Goal: Task Accomplishment & Management: Complete application form

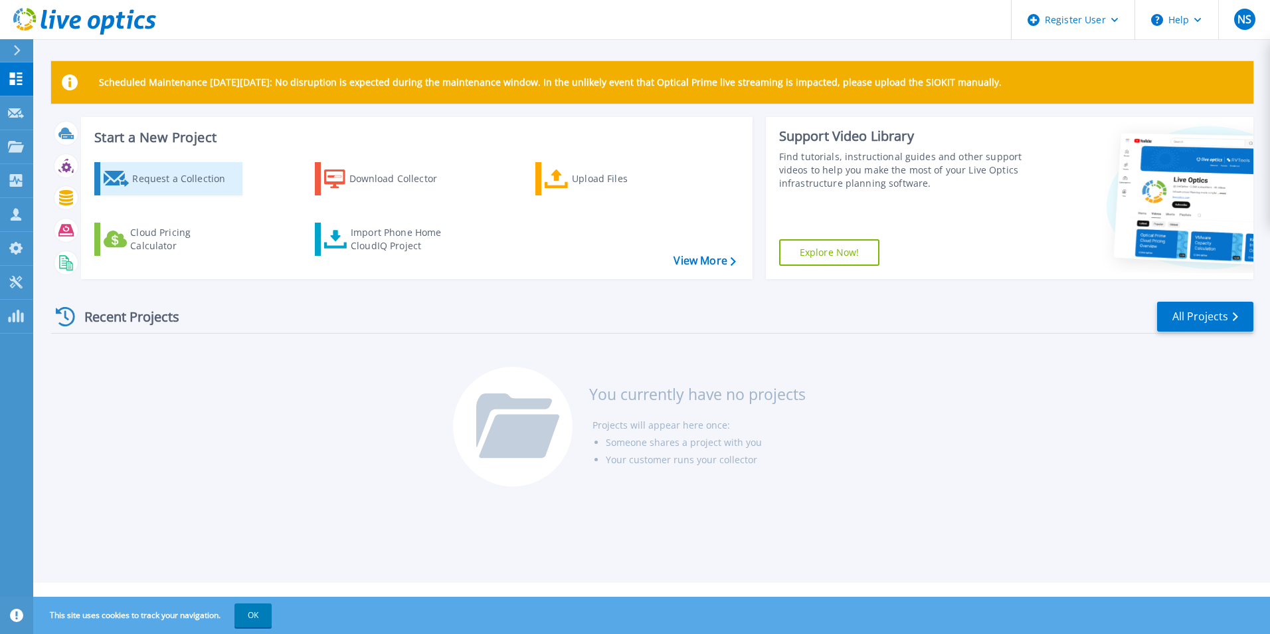
click at [146, 178] on div "Request a Collection" at bounding box center [185, 178] width 106 height 27
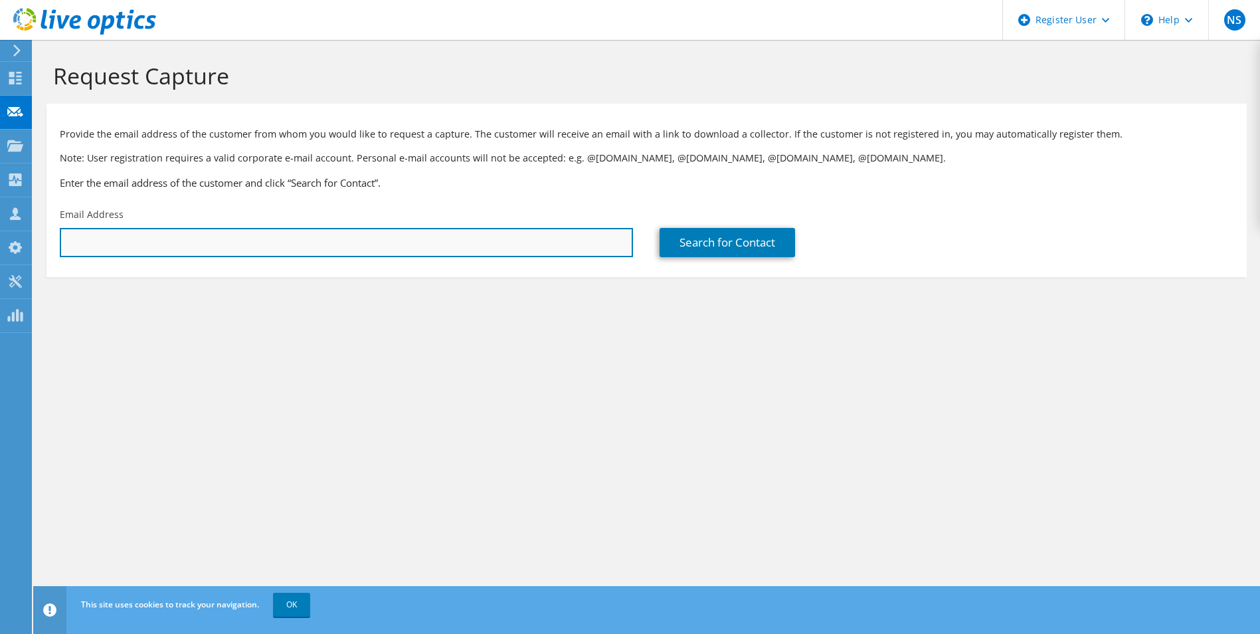
click at [194, 237] on input "text" at bounding box center [346, 242] width 573 height 29
paste input "[EMAIL_ADDRESS][DOMAIN_NAME]"
type input "[EMAIL_ADDRESS][DOMAIN_NAME]"
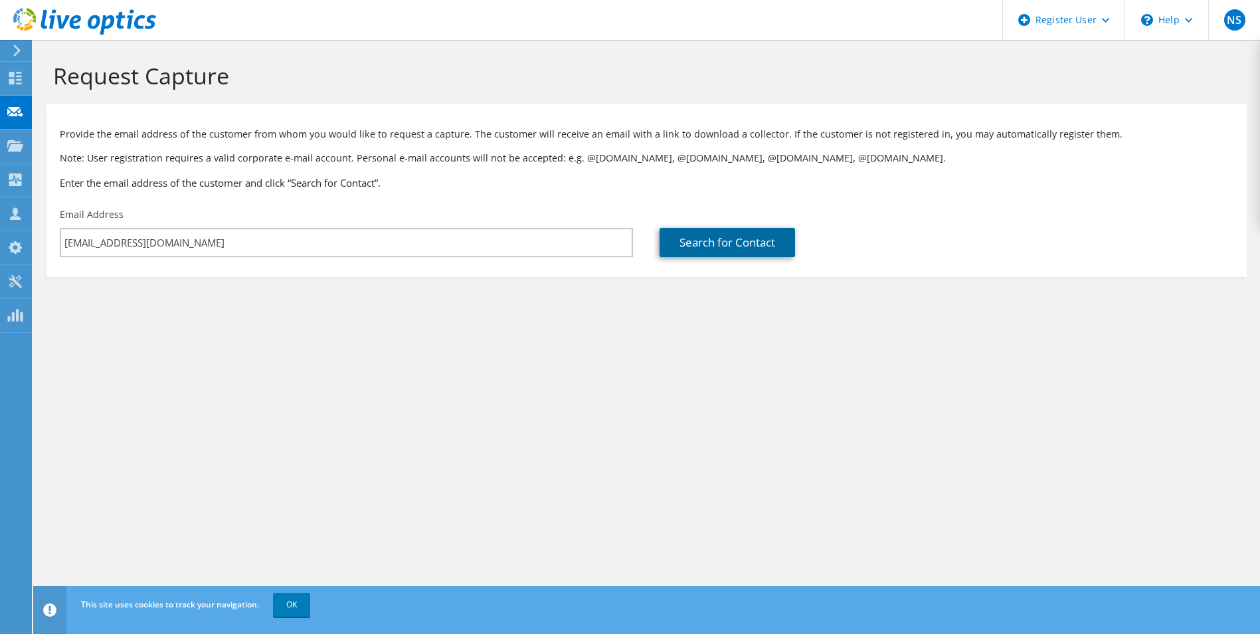
click at [740, 237] on link "Search for Contact" at bounding box center [727, 242] width 135 height 29
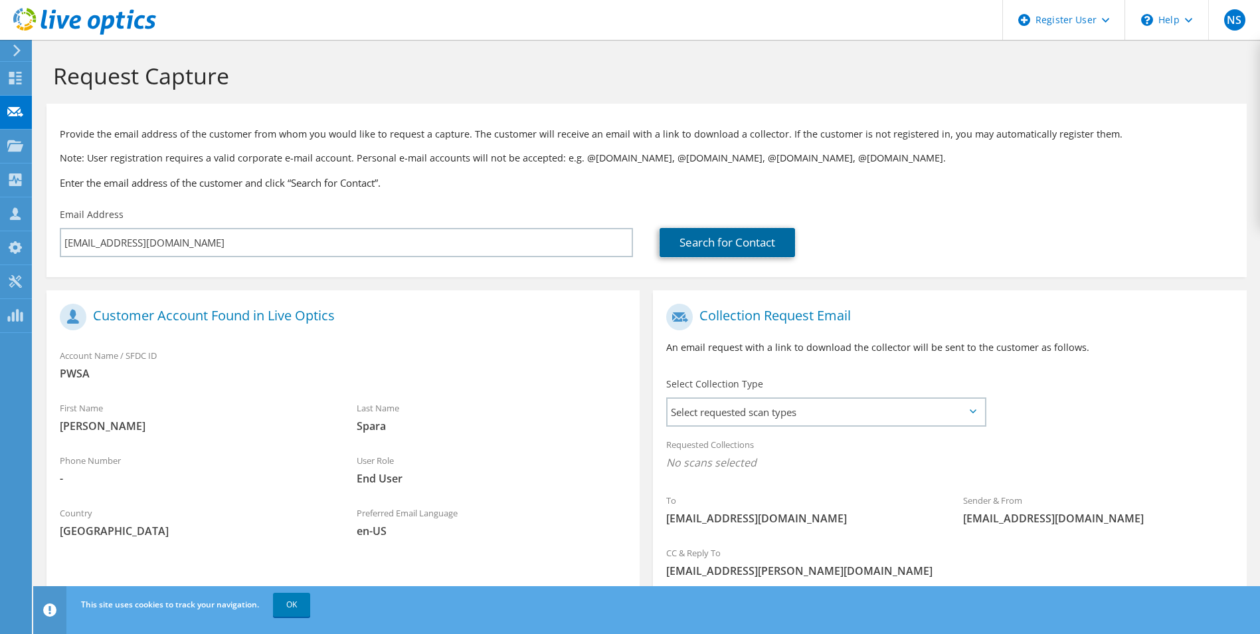
scroll to position [93, 0]
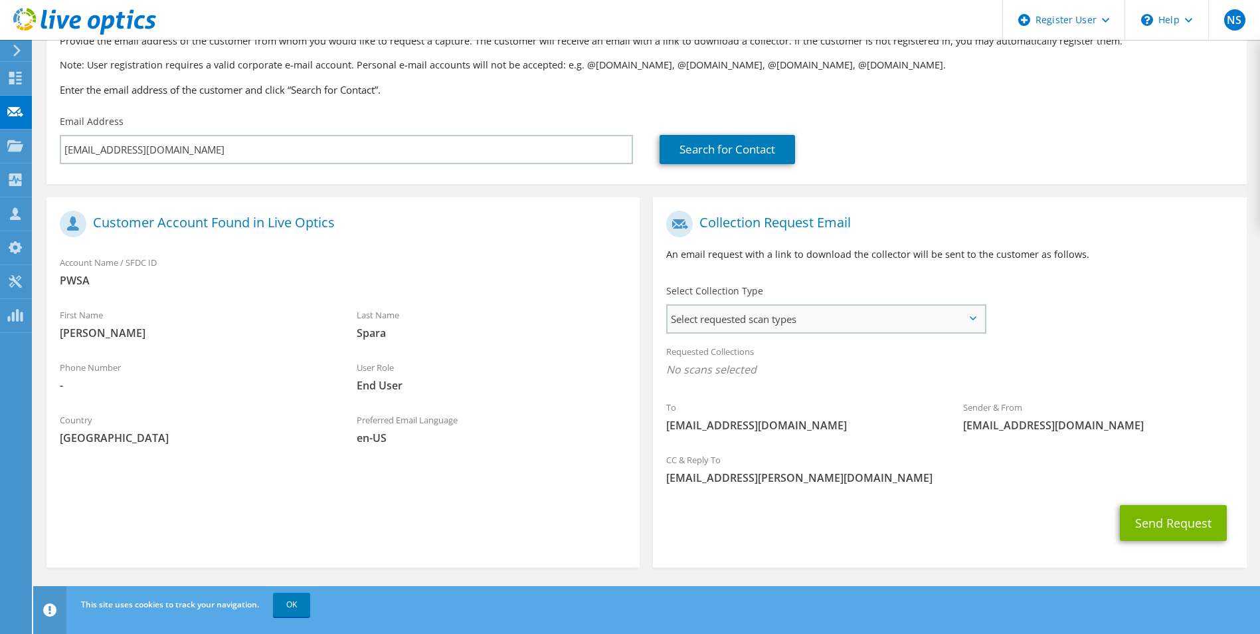
click at [825, 318] on span "Select requested scan types" at bounding box center [826, 319] width 316 height 27
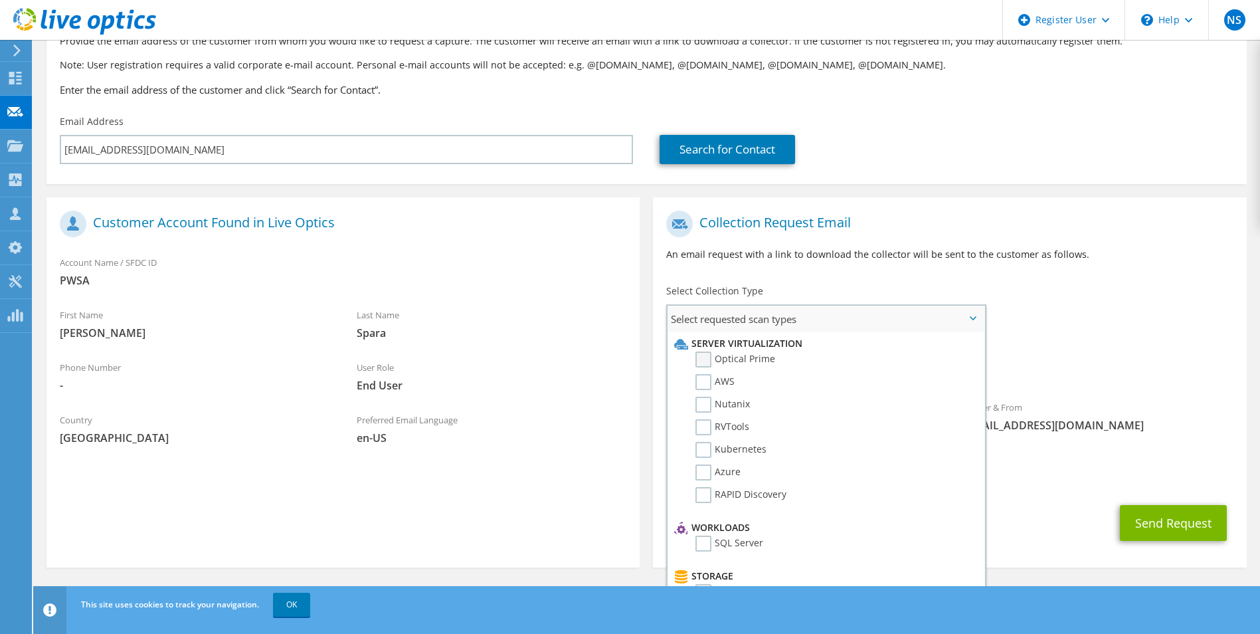
click at [708, 363] on label "Optical Prime" at bounding box center [735, 359] width 80 height 16
click at [0, 0] on input "Optical Prime" at bounding box center [0, 0] width 0 height 0
click at [1090, 285] on div "To PSpara@pgh2o.com Sender & From liveoptics@liveoptics.com" at bounding box center [949, 327] width 593 height 246
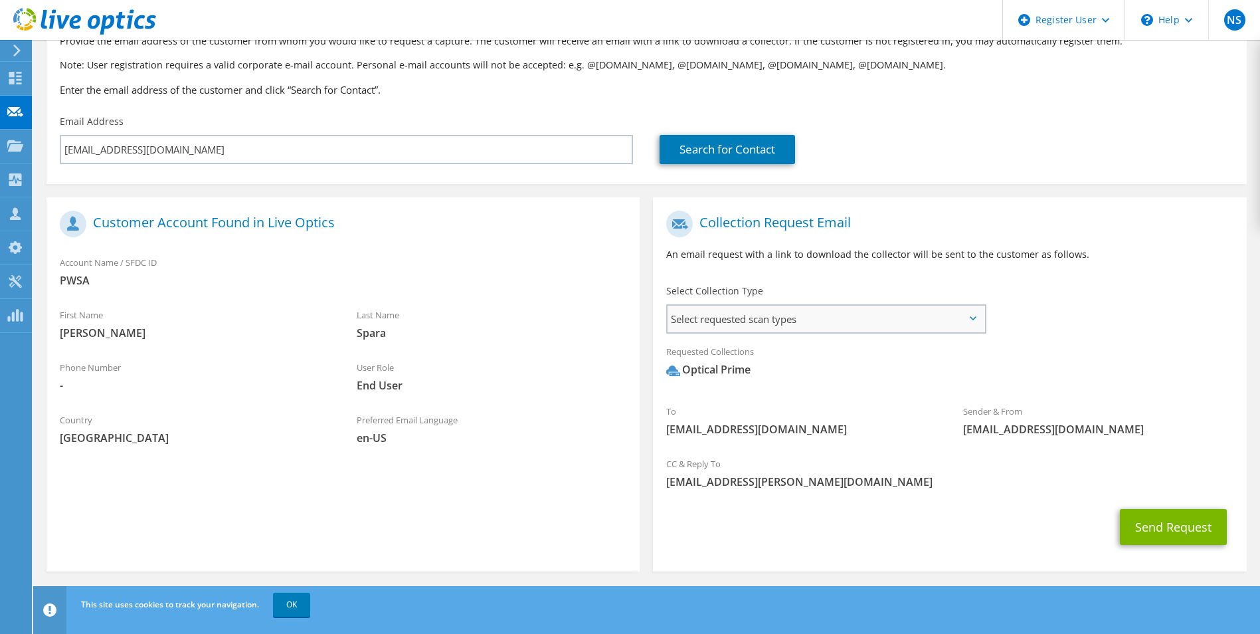
click at [834, 324] on span "Select requested scan types" at bounding box center [826, 319] width 316 height 27
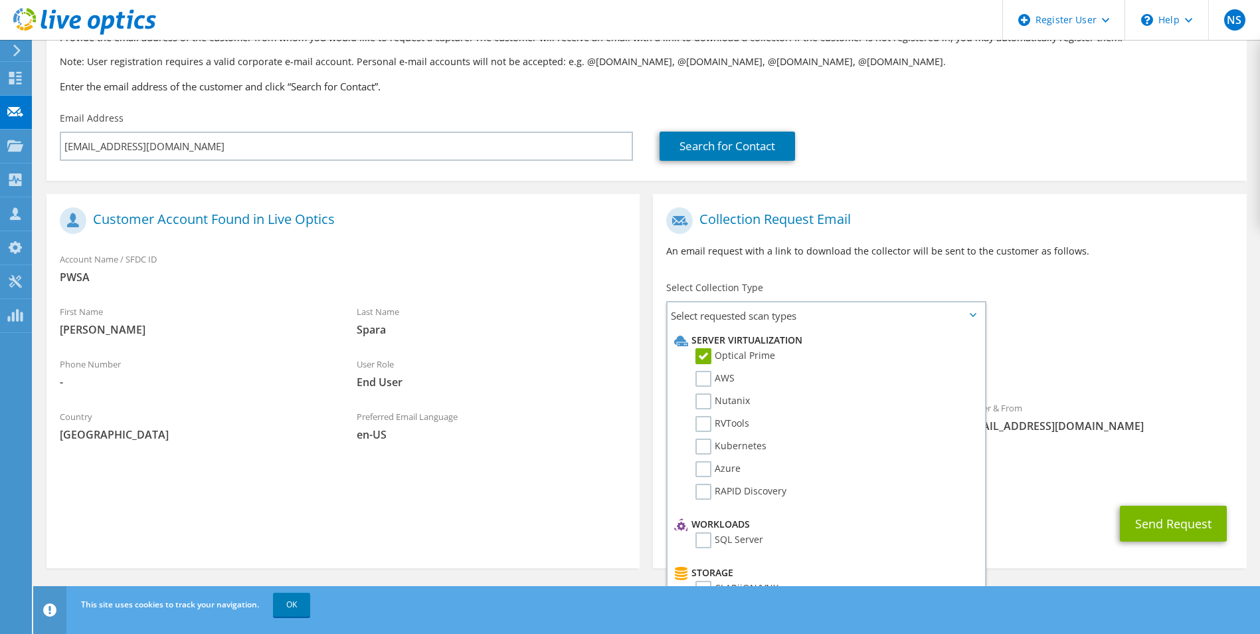
scroll to position [97, 0]
click at [1018, 541] on div "Send Request" at bounding box center [949, 522] width 593 height 49
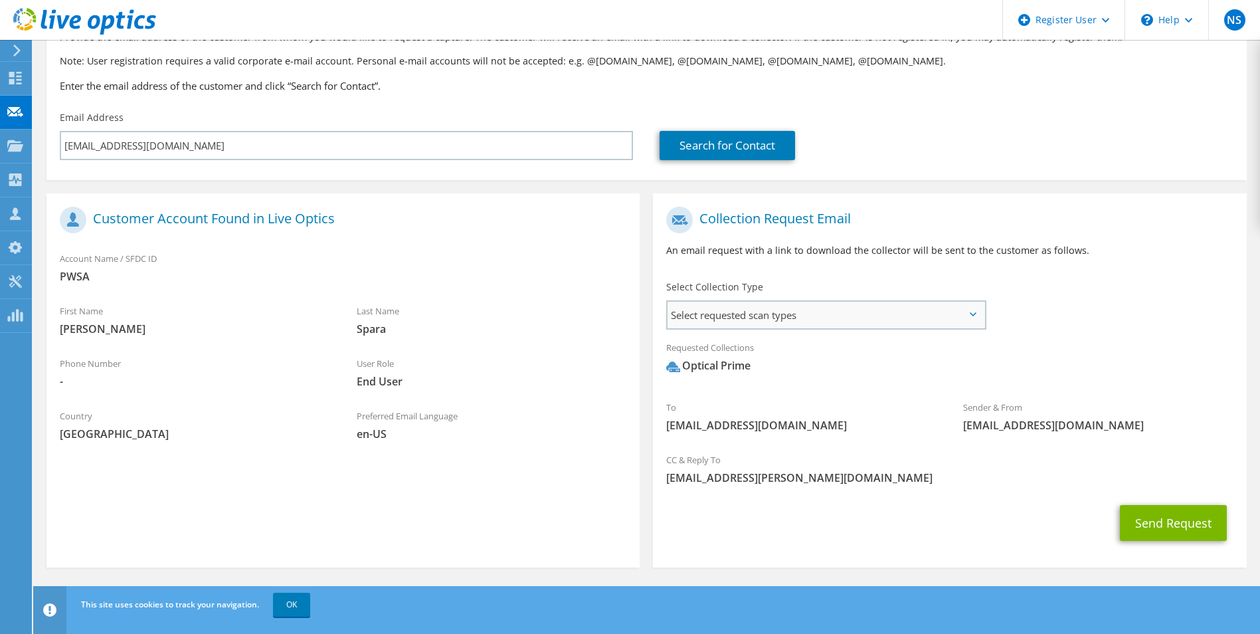
click at [833, 325] on span "Select requested scan types" at bounding box center [826, 315] width 316 height 27
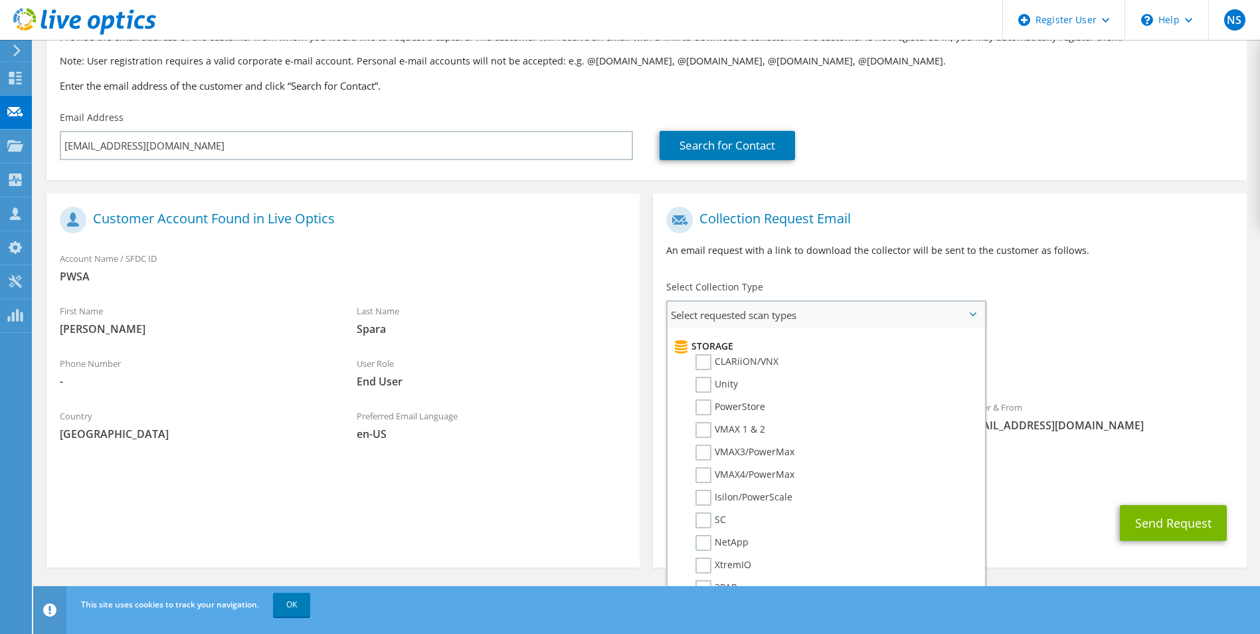
scroll to position [155, 0]
click at [1045, 399] on div "Sender & From liveoptics@liveoptics.com" at bounding box center [1098, 416] width 297 height 46
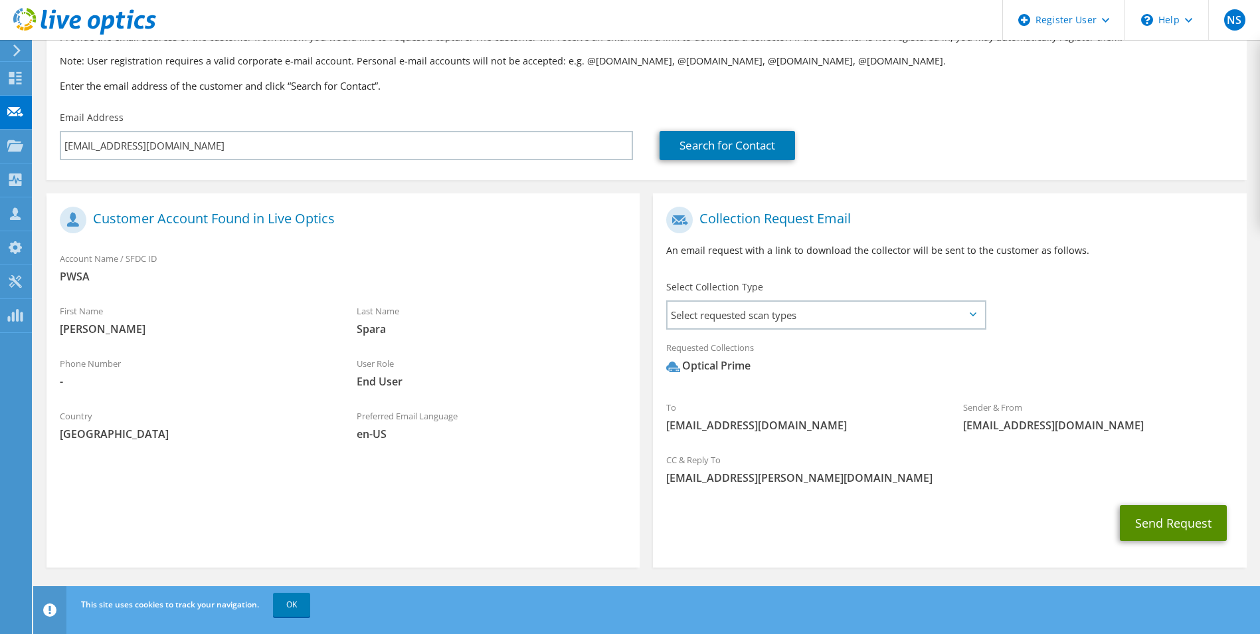
click at [1166, 529] on button "Send Request" at bounding box center [1173, 523] width 107 height 36
